Goal: Information Seeking & Learning: Learn about a topic

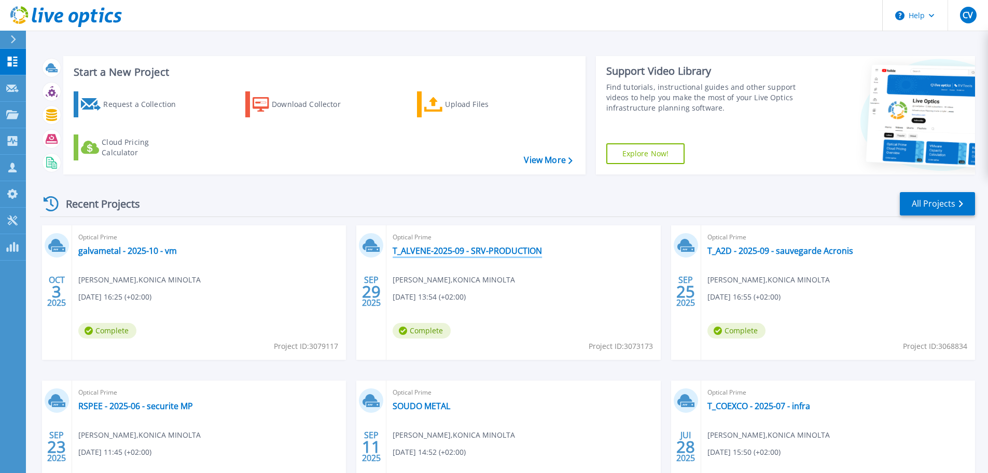
click at [529, 247] on link "T_ALVENE-2025-09 - SRV-PRODUCTION" at bounding box center [467, 250] width 149 height 10
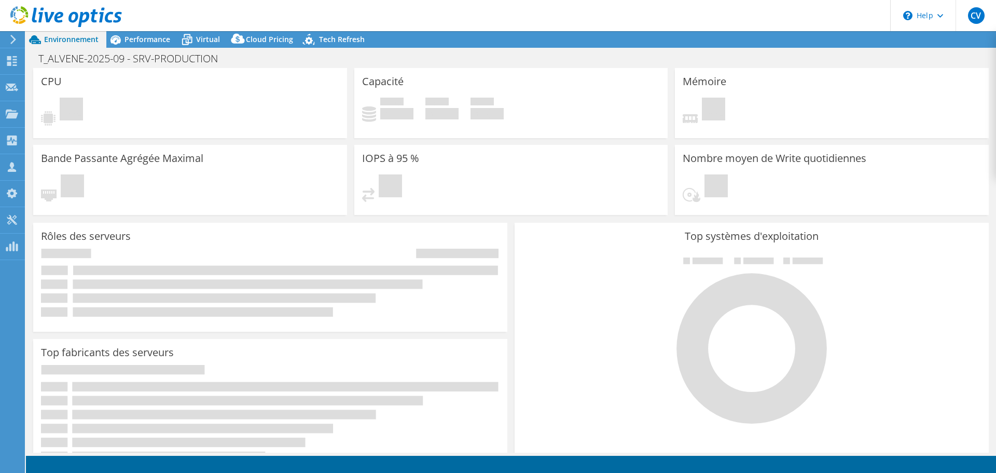
select select "EULondon"
select select "EUR"
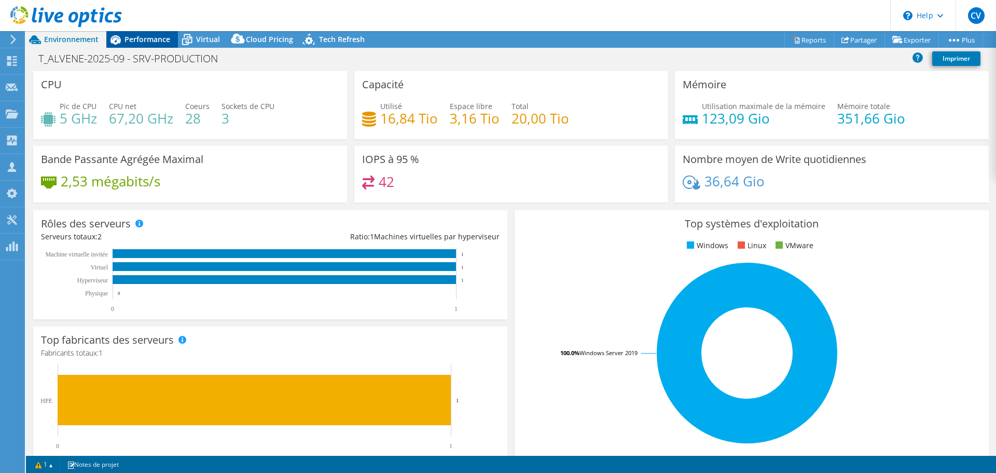
click at [148, 36] on span "Performance" at bounding box center [148, 39] width 46 height 10
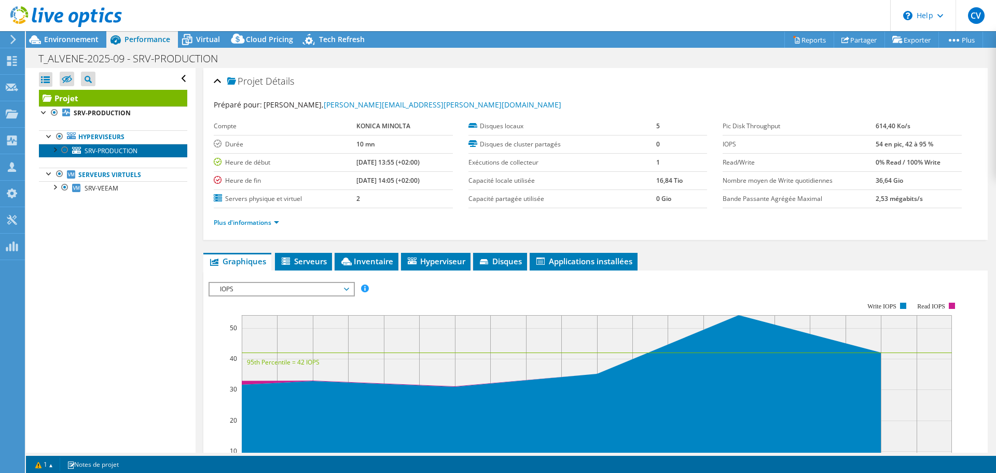
click at [126, 151] on span "SRV-PRODUCTION" at bounding box center [111, 150] width 53 height 9
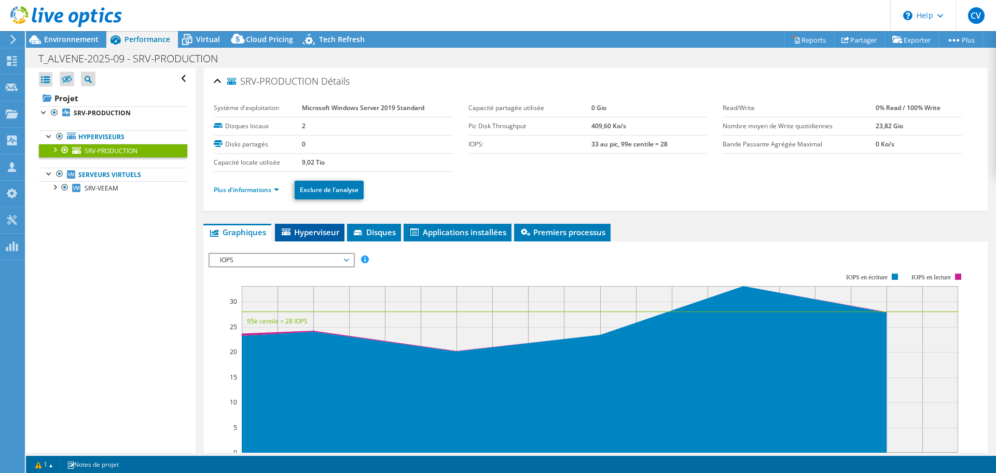
click at [320, 231] on span "Hyperviseur" at bounding box center [309, 232] width 59 height 10
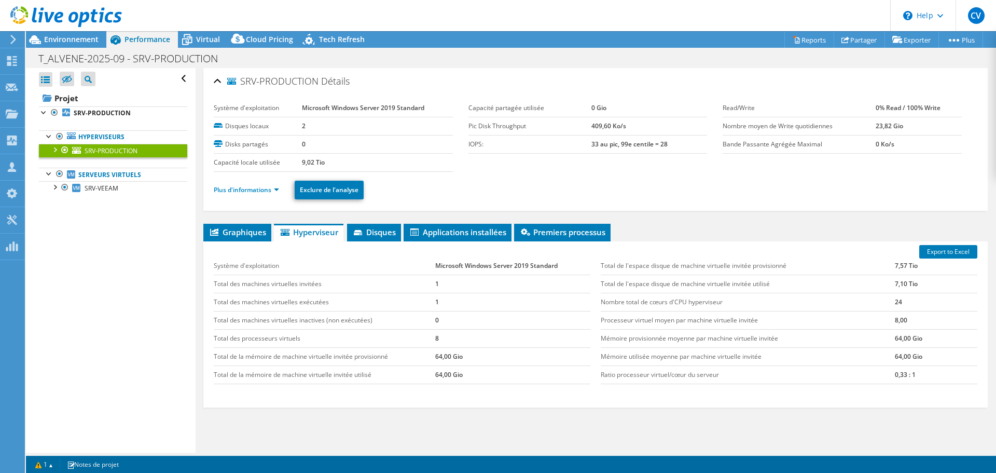
scroll to position [49, 0]
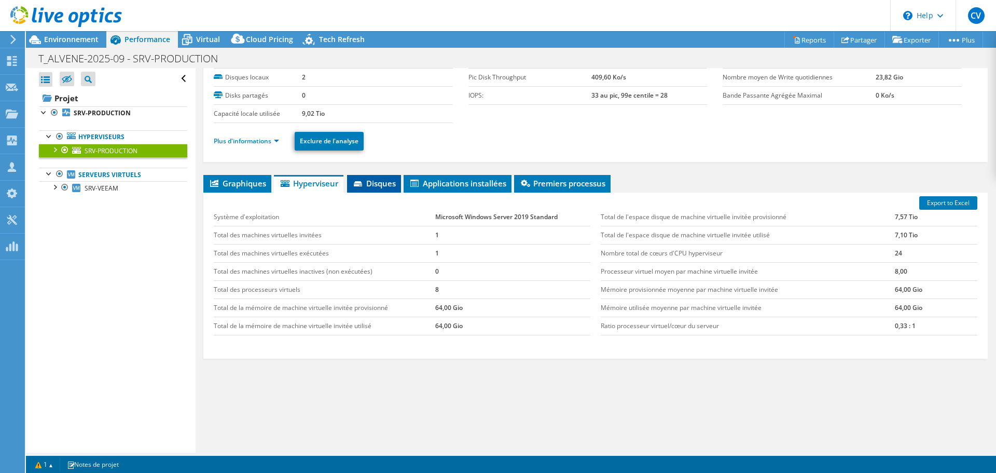
click at [372, 182] on span "Disques" at bounding box center [374, 183] width 44 height 10
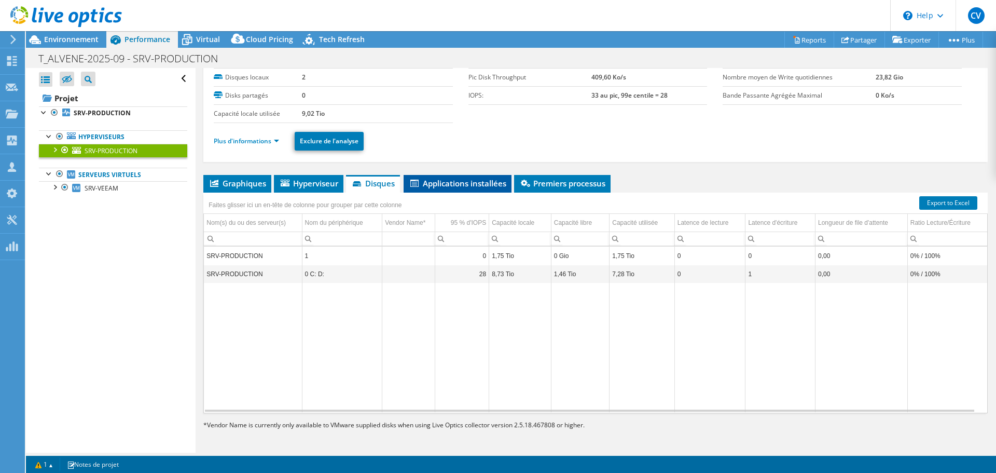
click at [449, 182] on span "Applications installées" at bounding box center [458, 183] width 98 height 10
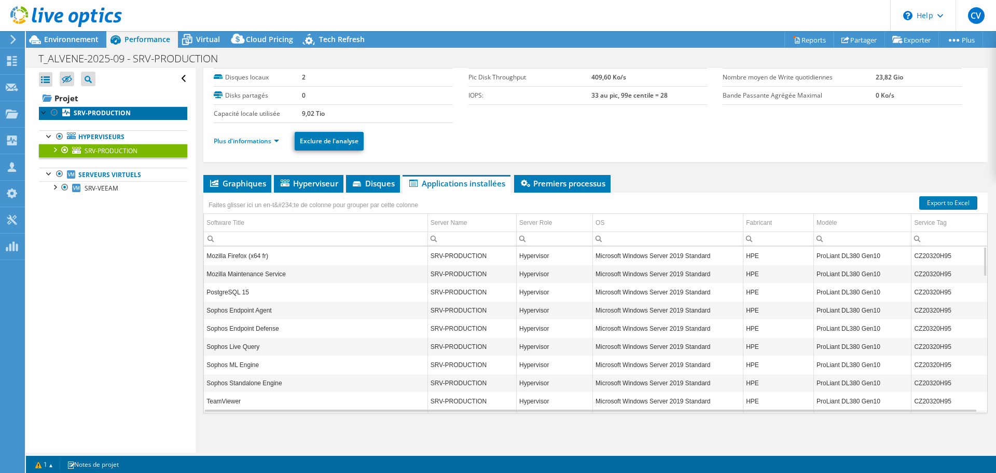
click at [103, 110] on b "SRV-PRODUCTION" at bounding box center [102, 112] width 57 height 9
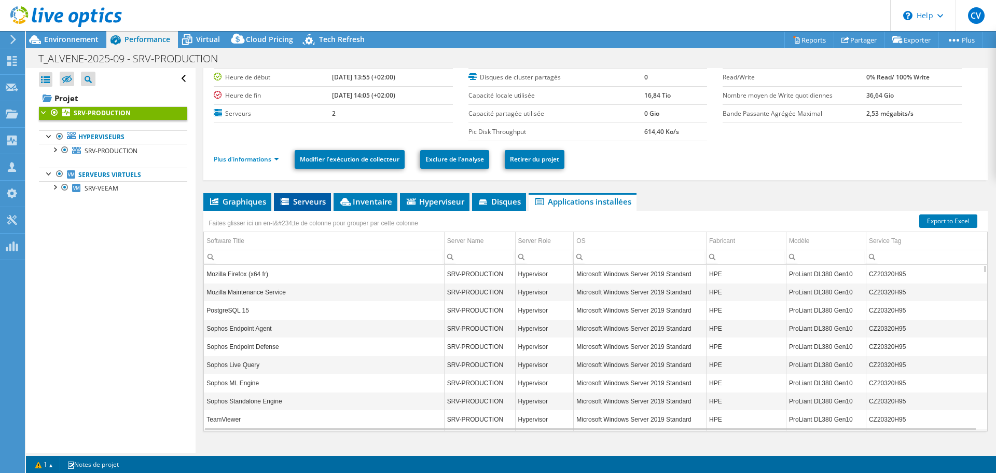
click at [312, 206] on span "Serveurs" at bounding box center [302, 201] width 47 height 10
